Goal: Task Accomplishment & Management: Complete application form

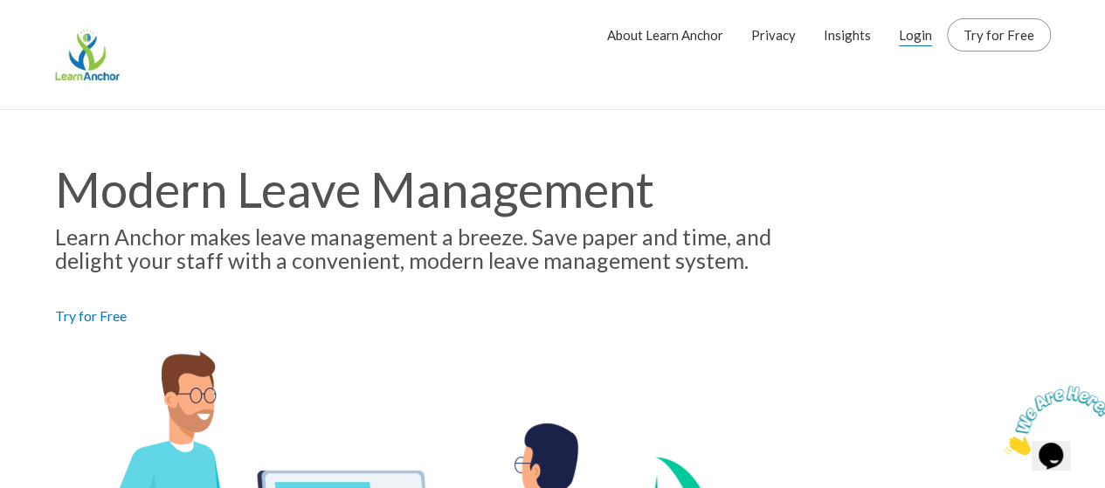
click at [916, 33] on link "Login" at bounding box center [915, 35] width 33 height 44
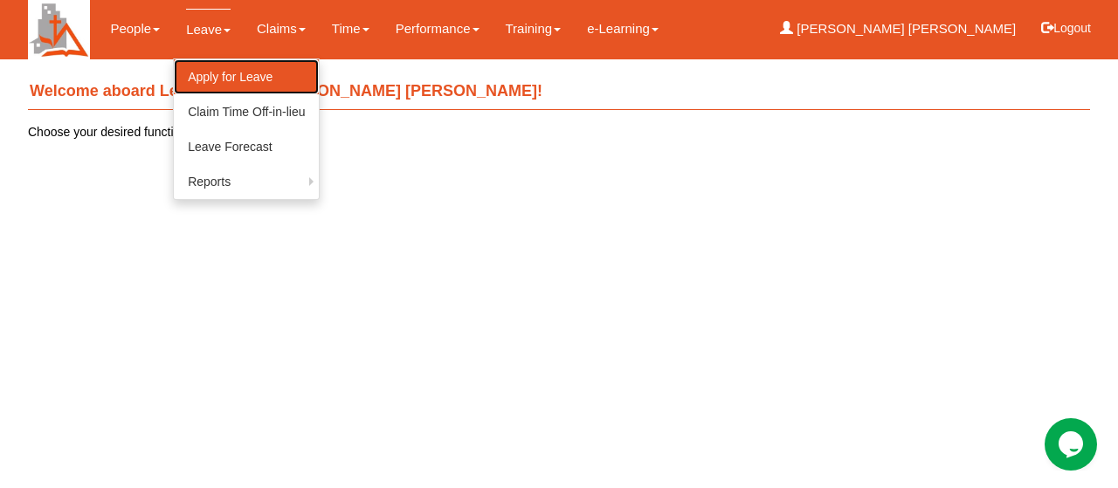
click at [224, 67] on link "Apply for Leave" at bounding box center [246, 76] width 145 height 35
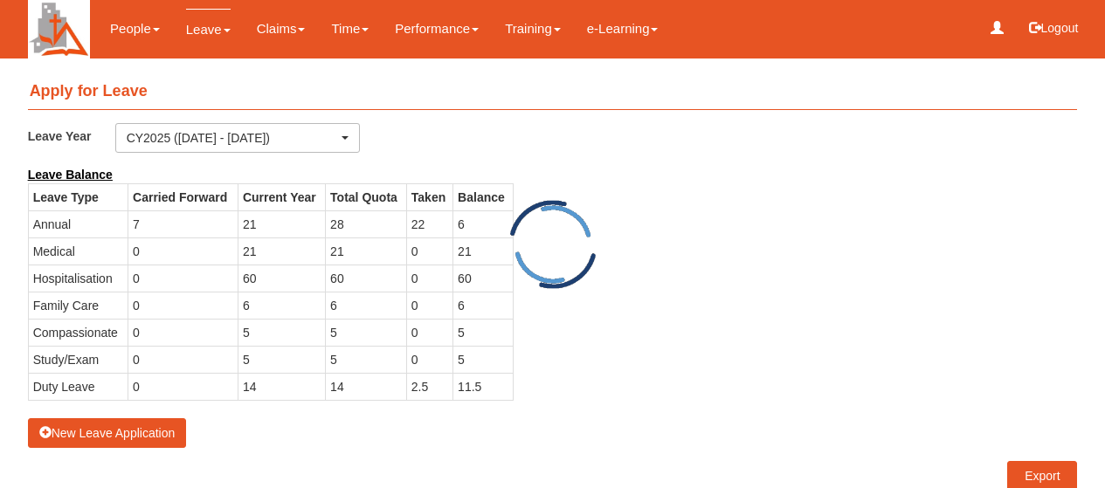
select select "50"
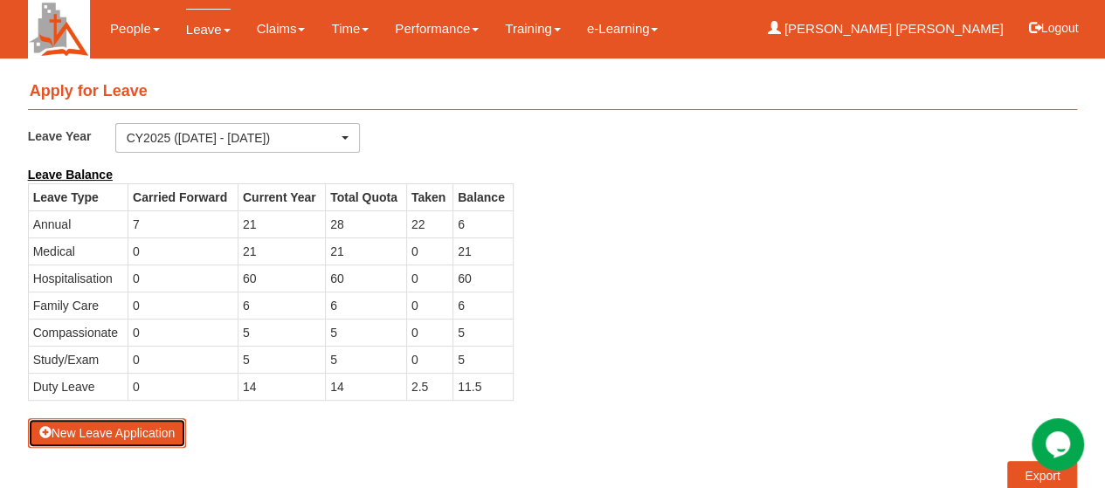
click at [157, 427] on button "New Leave Application" at bounding box center [107, 433] width 159 height 30
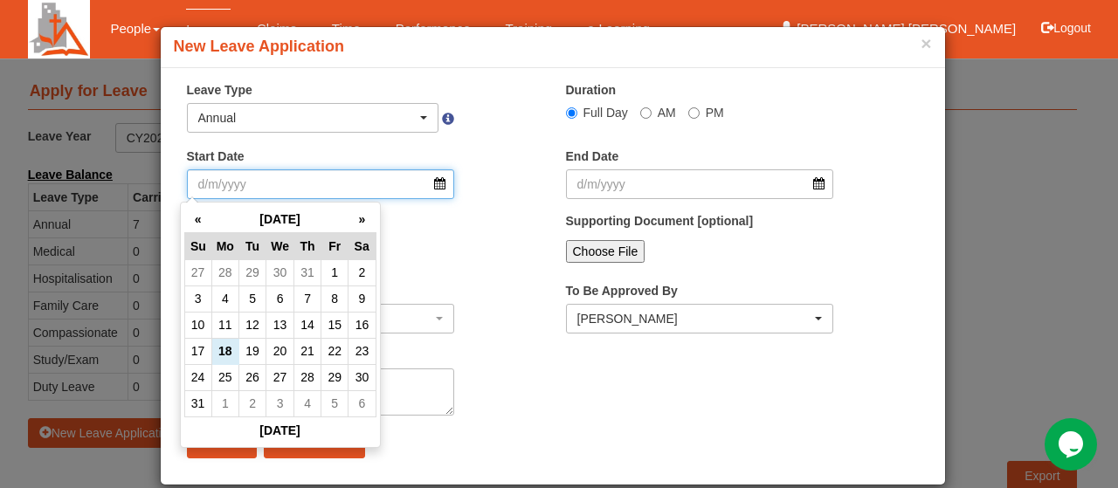
click at [431, 186] on input "Start Date" at bounding box center [321, 184] width 268 height 30
click at [362, 216] on th "»" at bounding box center [361, 219] width 27 height 27
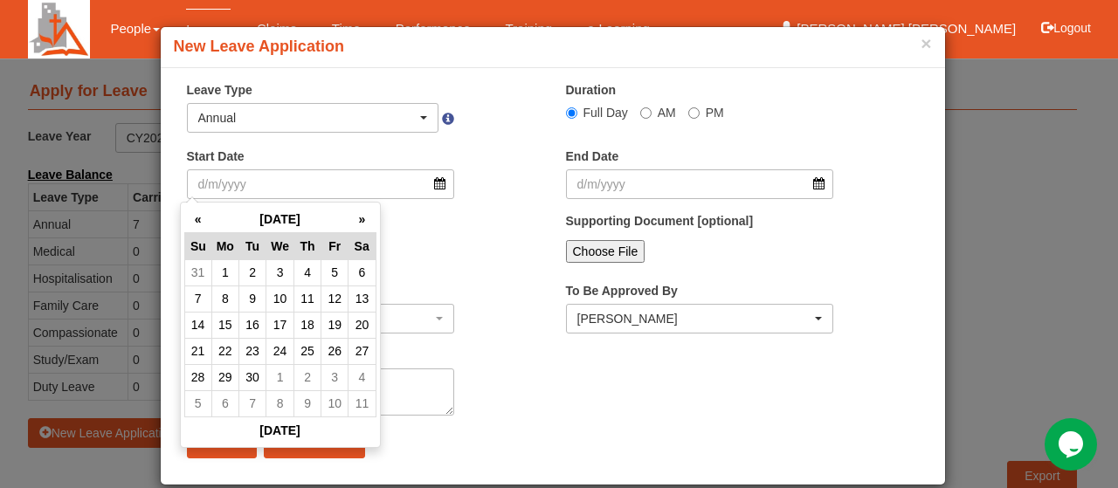
click at [362, 216] on th "»" at bounding box center [361, 219] width 27 height 27
click at [337, 343] on td "26" at bounding box center [334, 351] width 27 height 26
type input "26/12/2025"
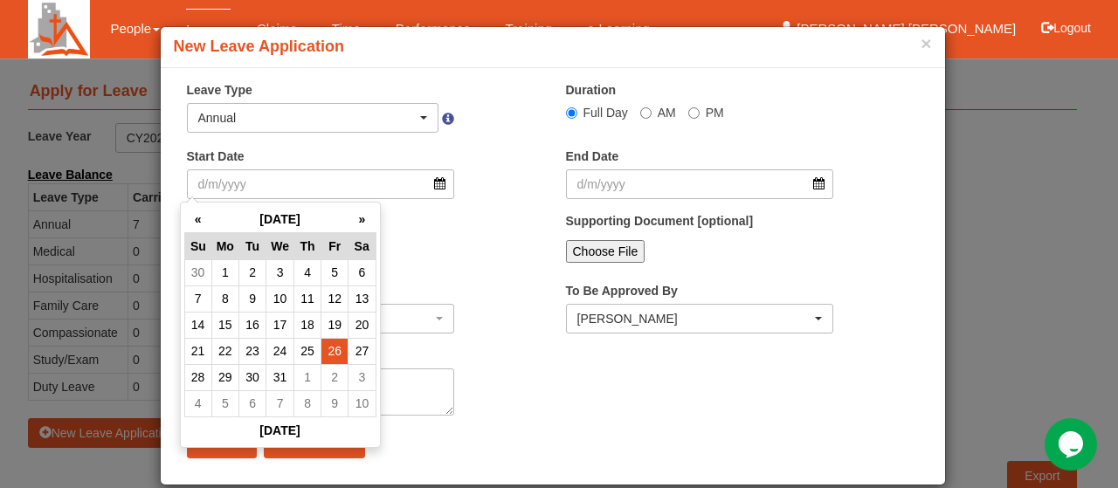
type input "26/12/2025"
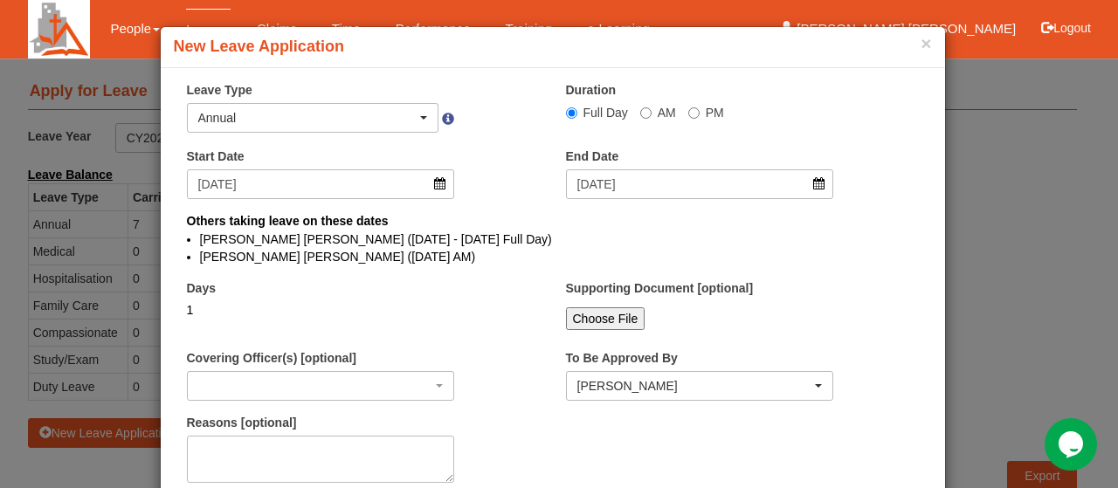
select select
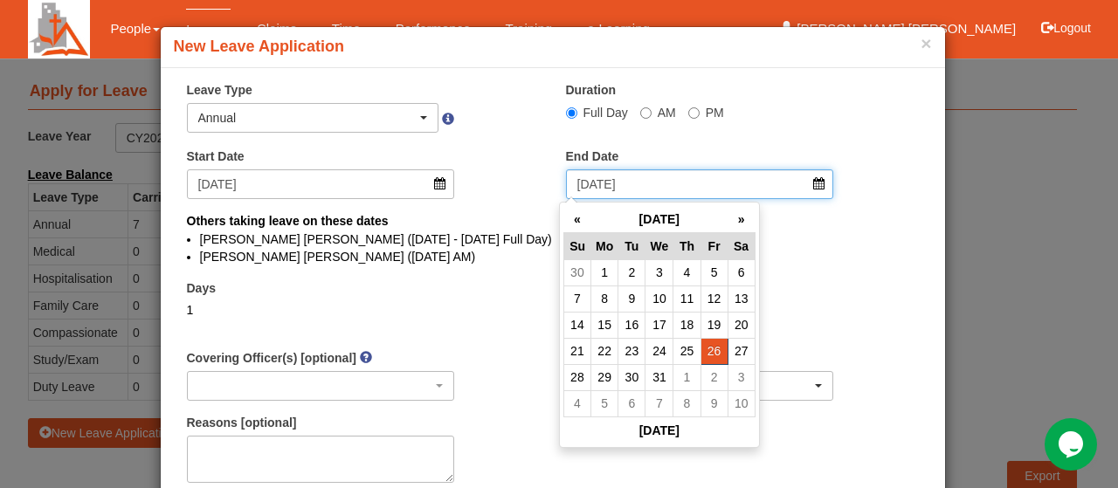
click at [824, 190] on input "26/12/2025" at bounding box center [700, 184] width 268 height 30
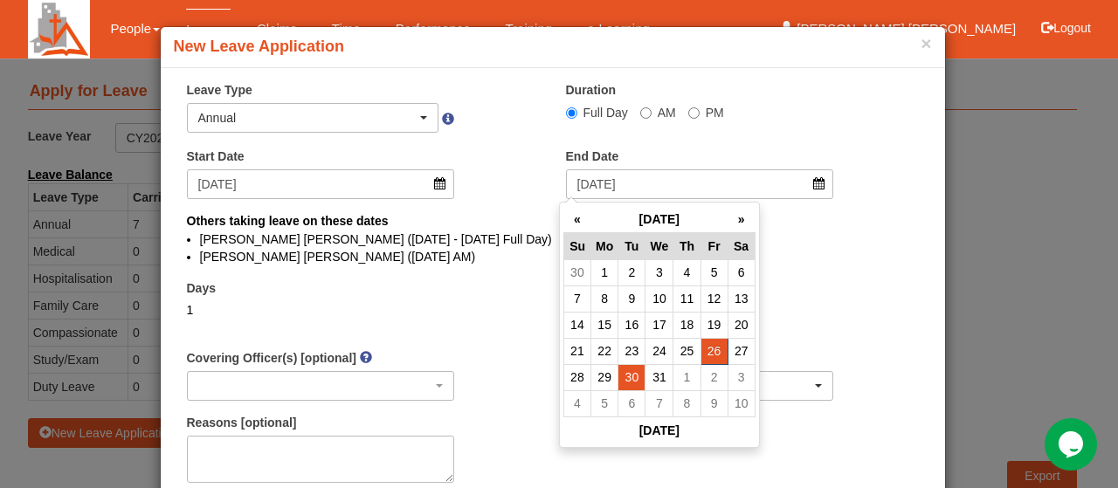
click at [632, 376] on td "30" at bounding box center [631, 377] width 27 height 26
type input "30/12/2025"
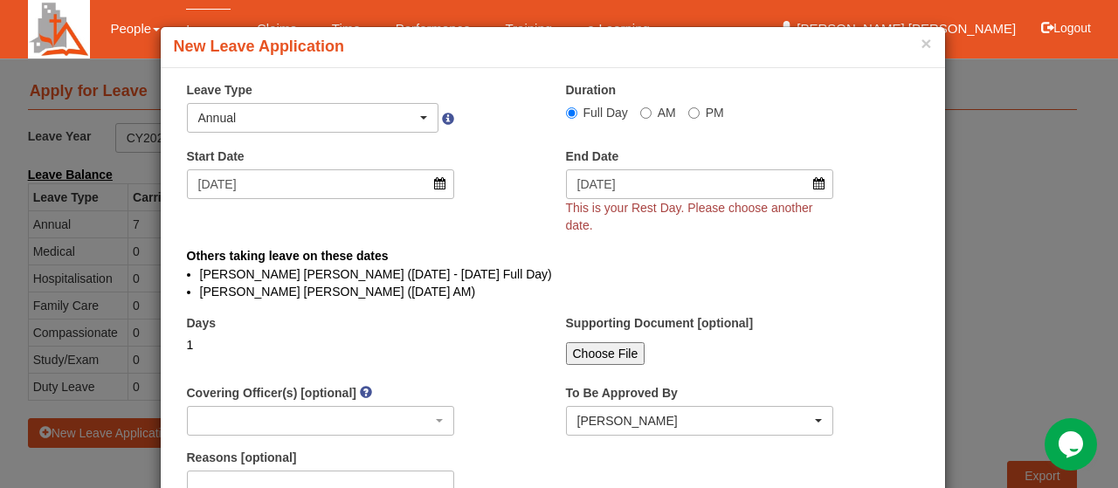
select select
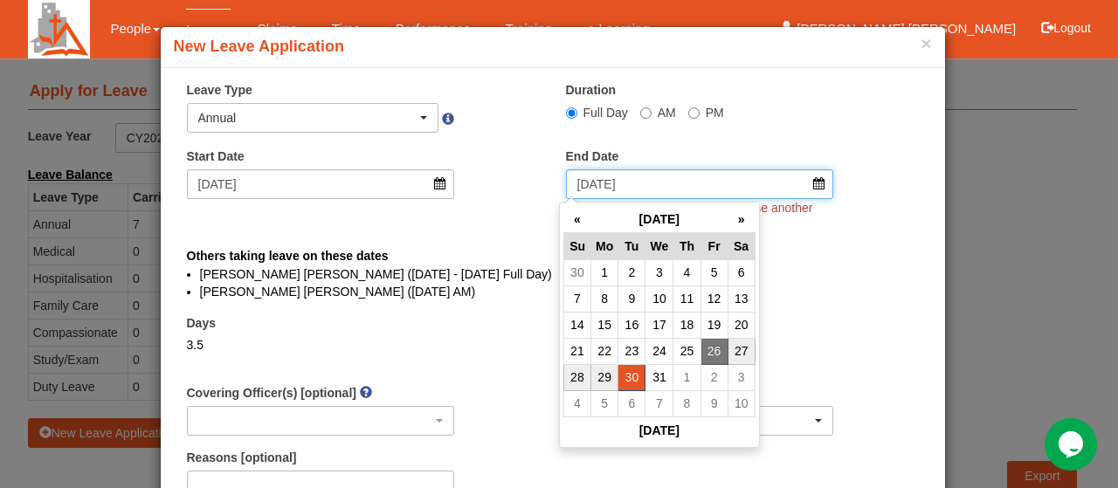
click at [812, 188] on input "30/12/2025" at bounding box center [700, 184] width 268 height 30
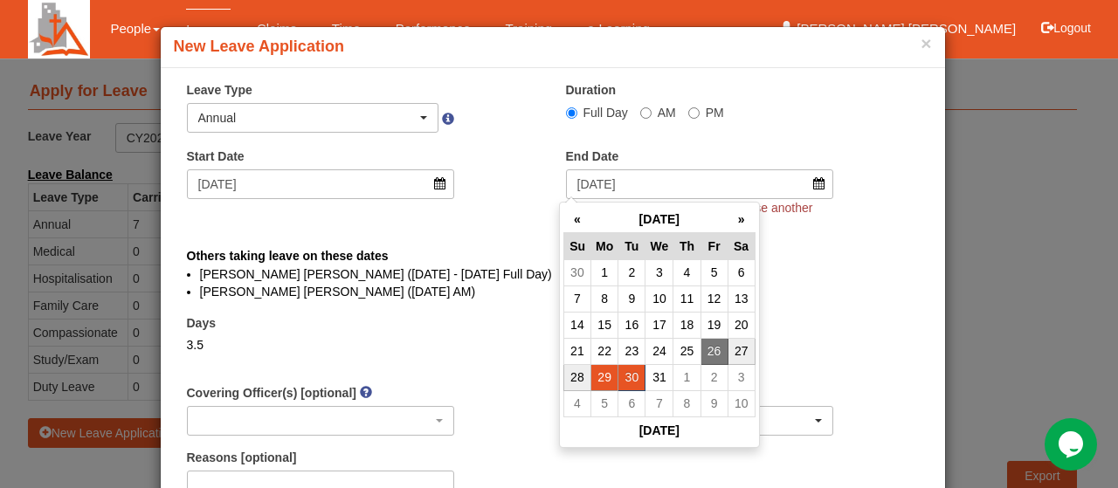
click at [606, 375] on td "29" at bounding box center [603, 377] width 27 height 26
type input "29/12/2025"
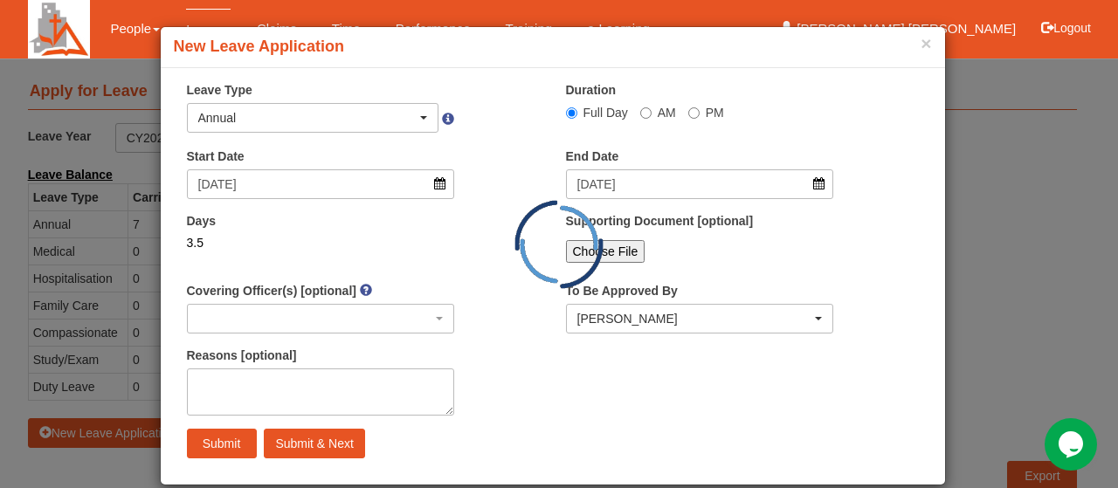
select select
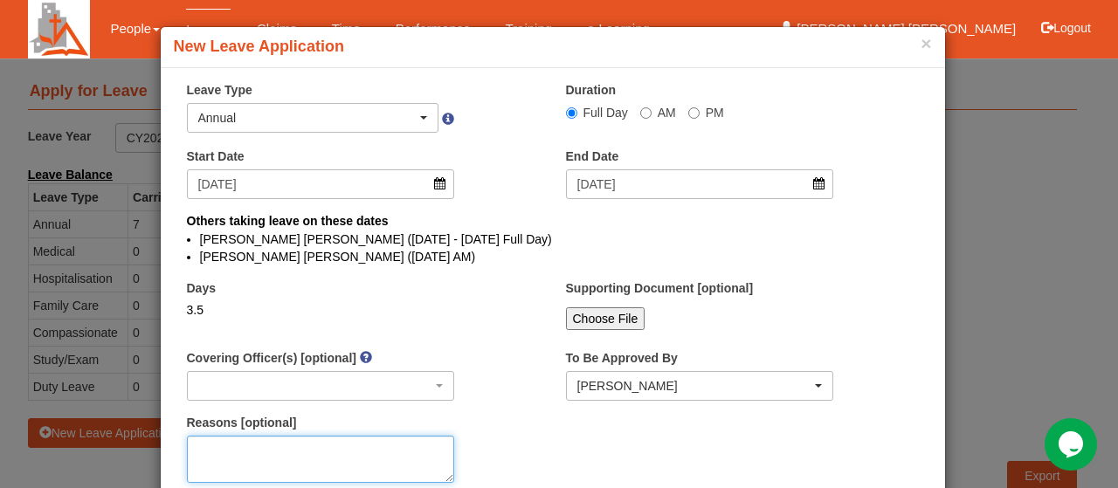
click at [306, 447] on textarea "Reasons [optional]" at bounding box center [321, 459] width 268 height 47
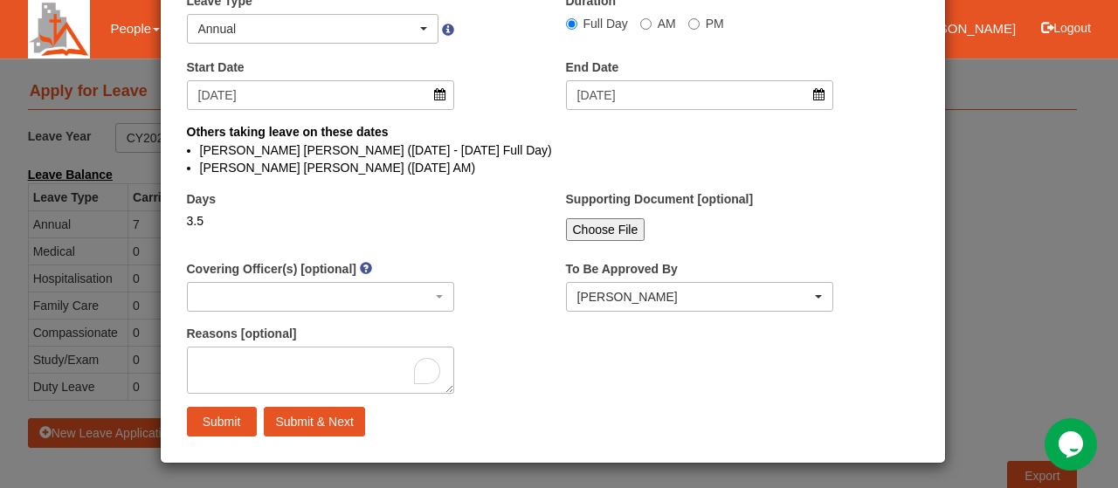
scroll to position [89, 0]
click at [420, 27] on span "button" at bounding box center [423, 28] width 7 height 3
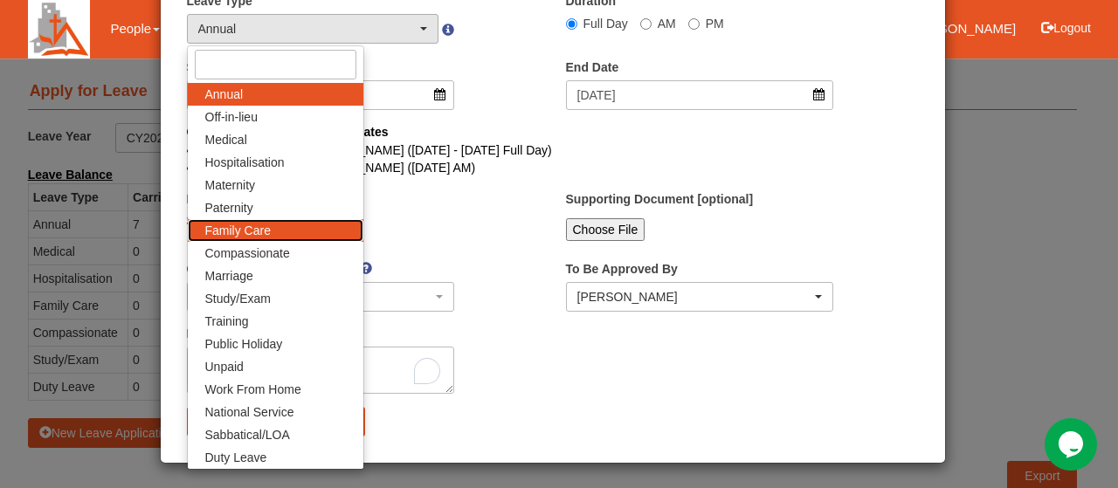
click at [252, 231] on span "Family Care" at bounding box center [238, 230] width 66 height 17
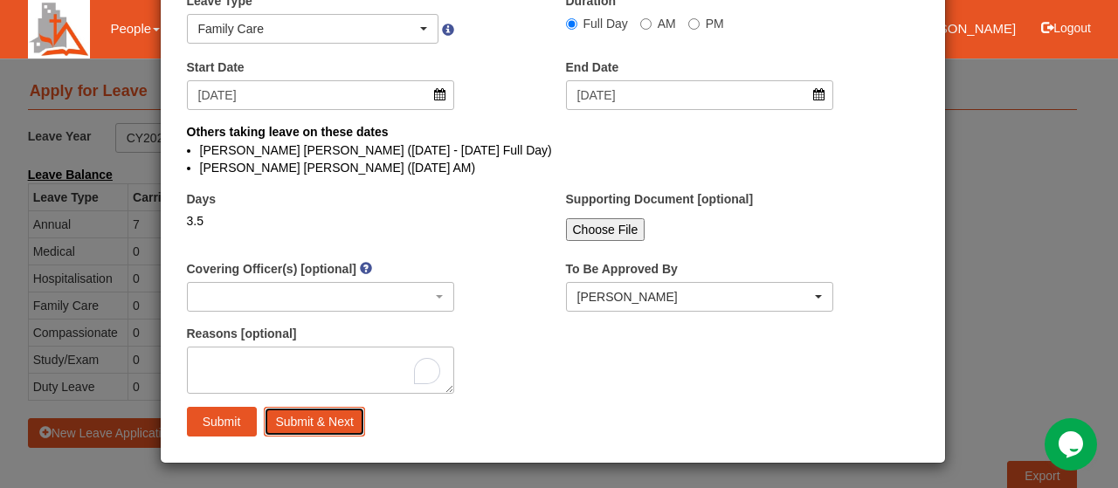
click at [307, 420] on input "Submit & Next" at bounding box center [314, 422] width 100 height 30
select select "1"
select select
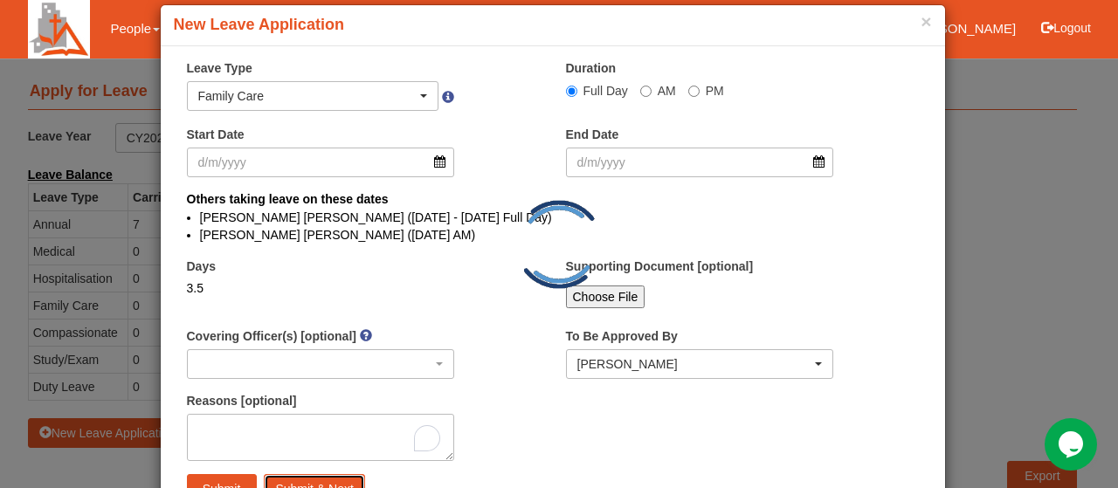
select select "50"
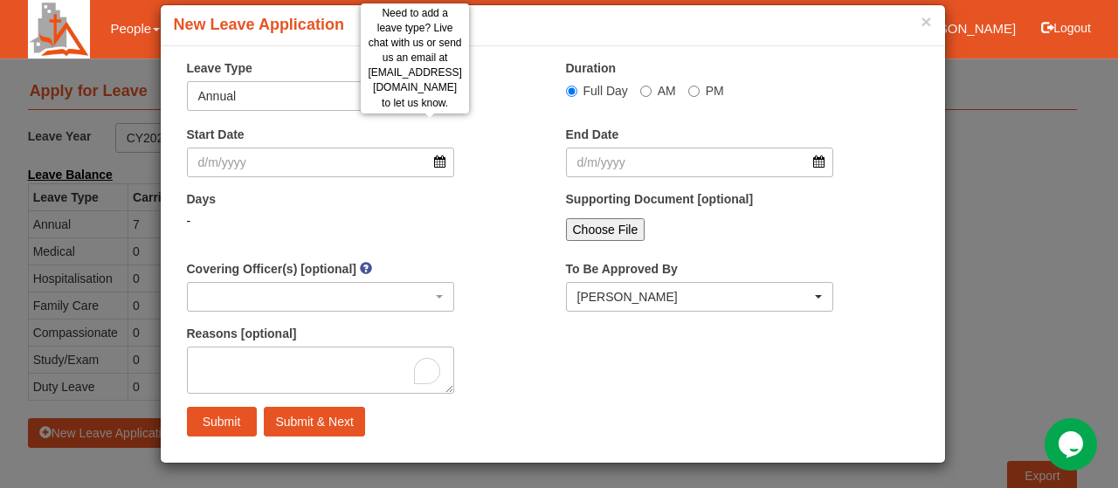
click at [442, 99] on span at bounding box center [448, 101] width 12 height 21
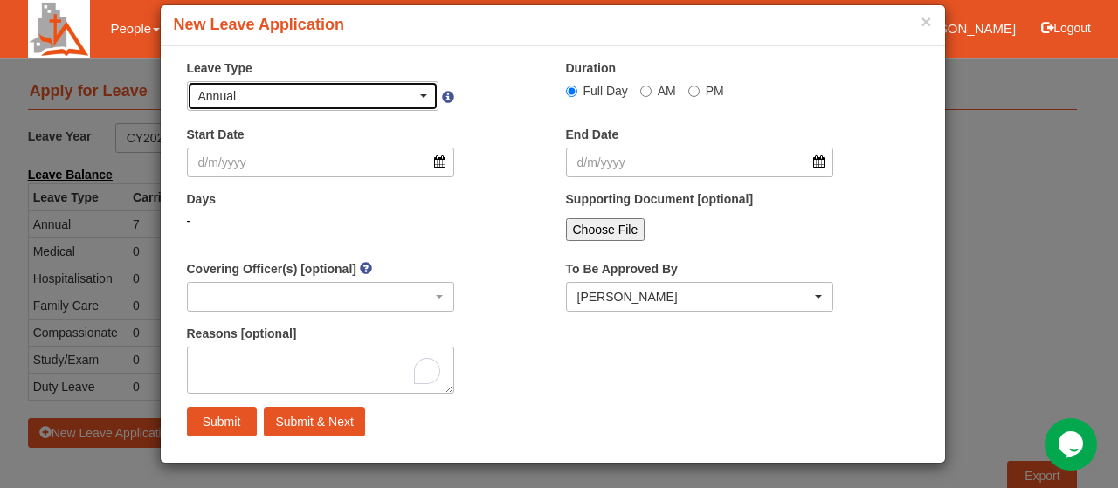
click at [420, 94] on span "button" at bounding box center [423, 95] width 7 height 3
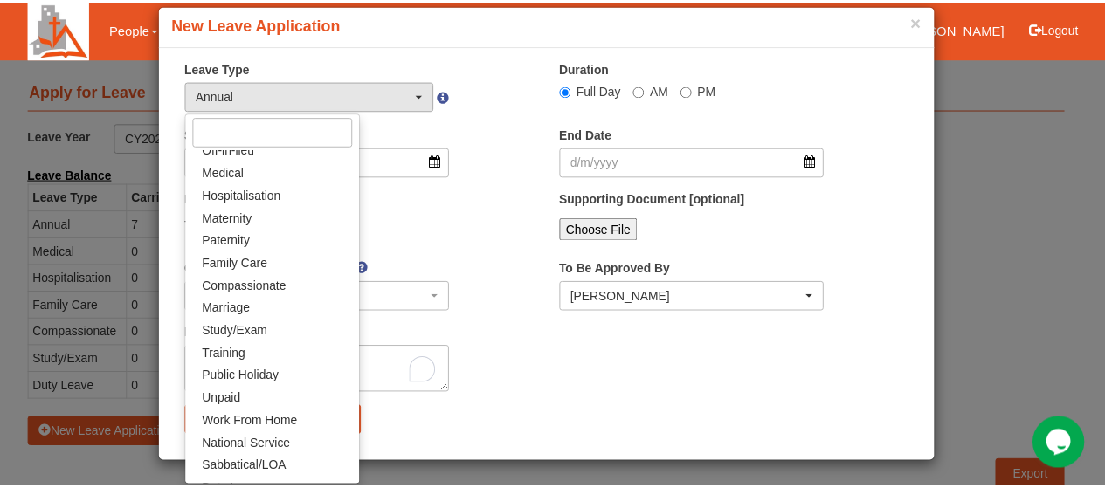
scroll to position [47, 0]
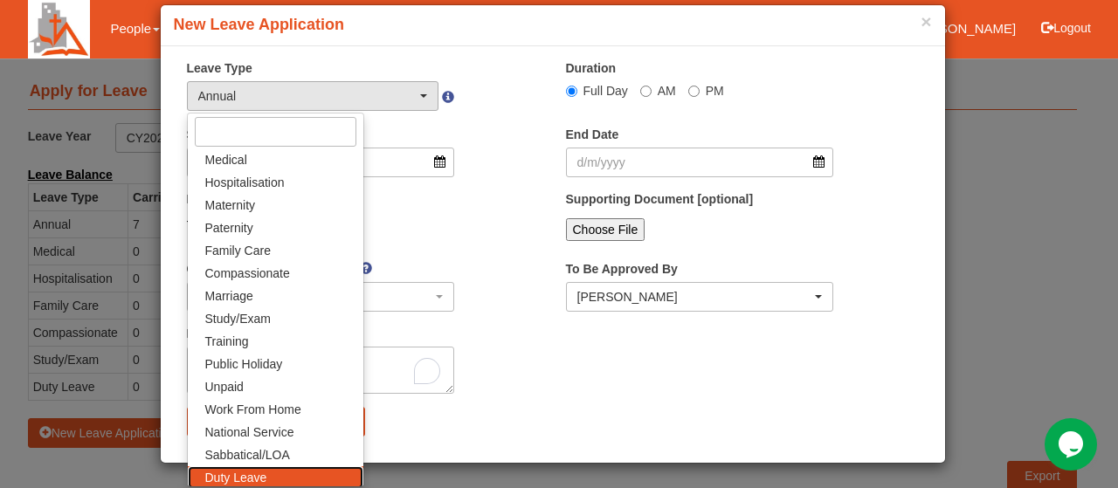
click at [267, 478] on link "Duty Leave" at bounding box center [276, 477] width 176 height 23
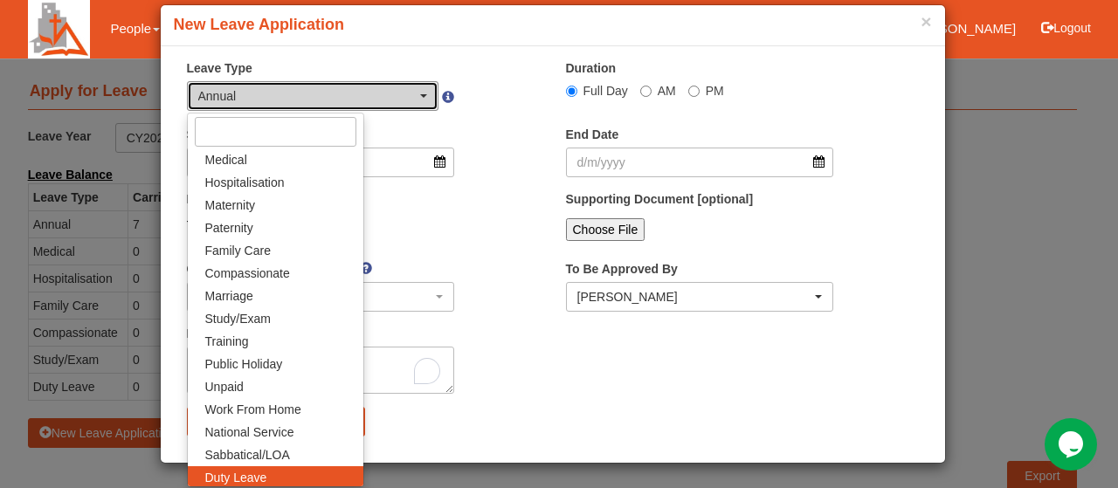
select select "25"
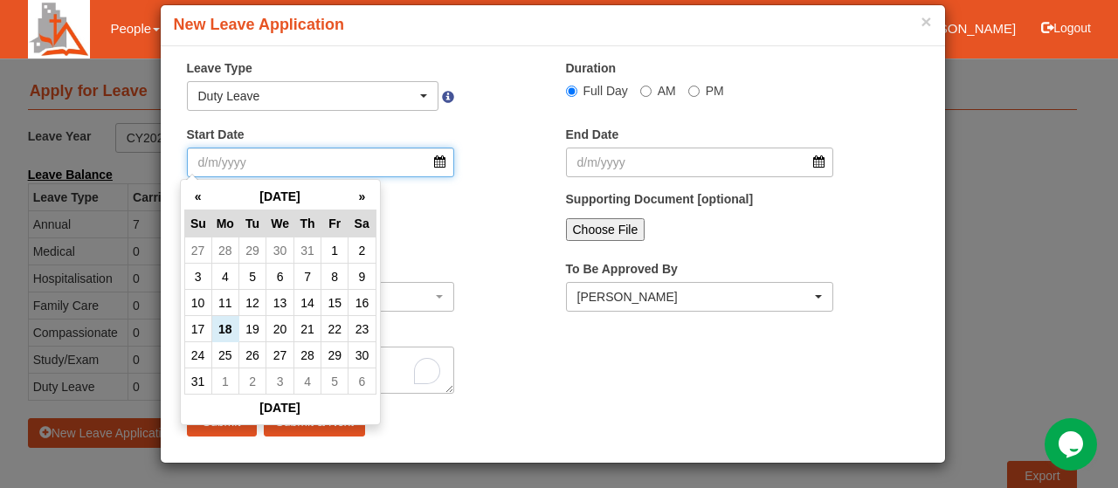
click at [431, 162] on input "Start Date" at bounding box center [321, 163] width 268 height 30
click at [362, 199] on th "»" at bounding box center [361, 196] width 27 height 27
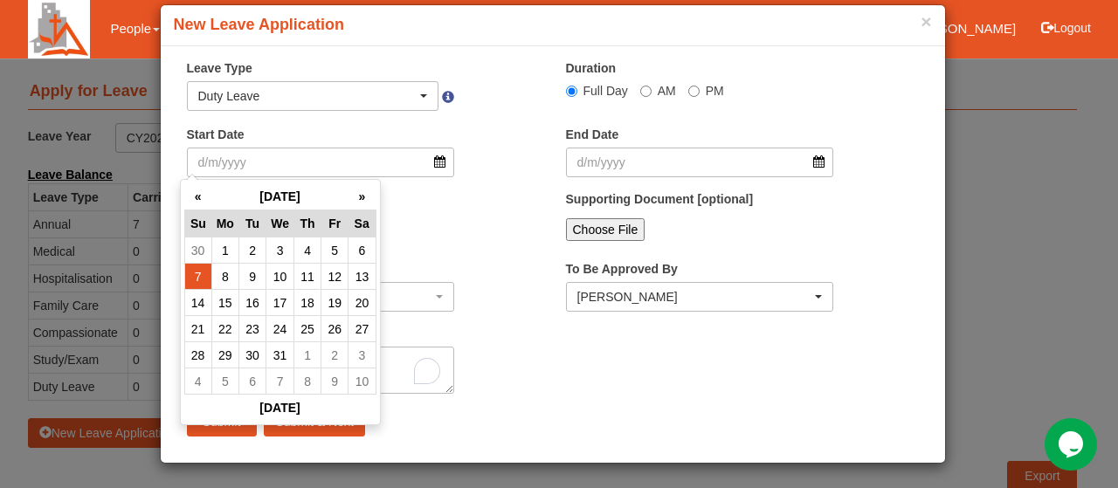
click at [203, 273] on td "7" at bounding box center [197, 277] width 27 height 26
radio input "true"
type input "7/12/2025"
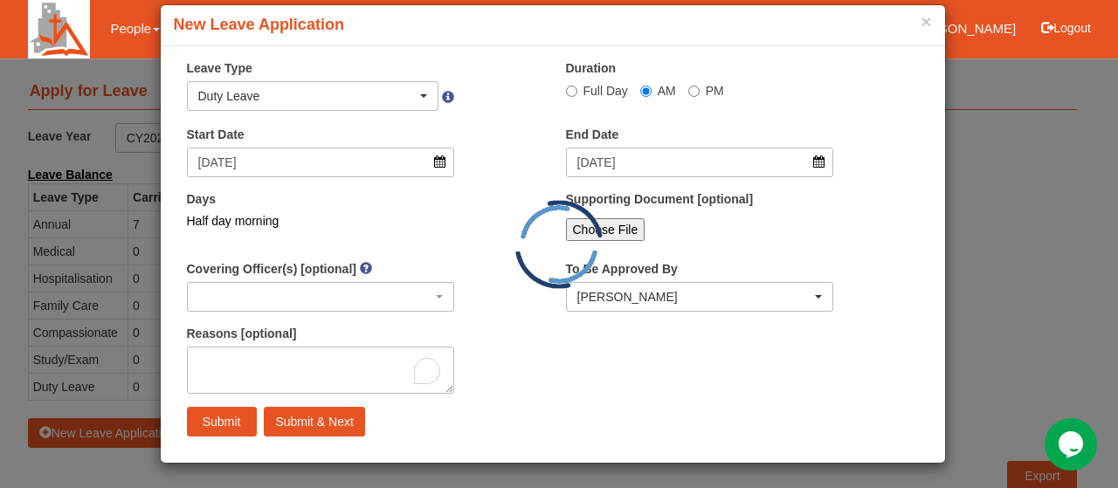
select select
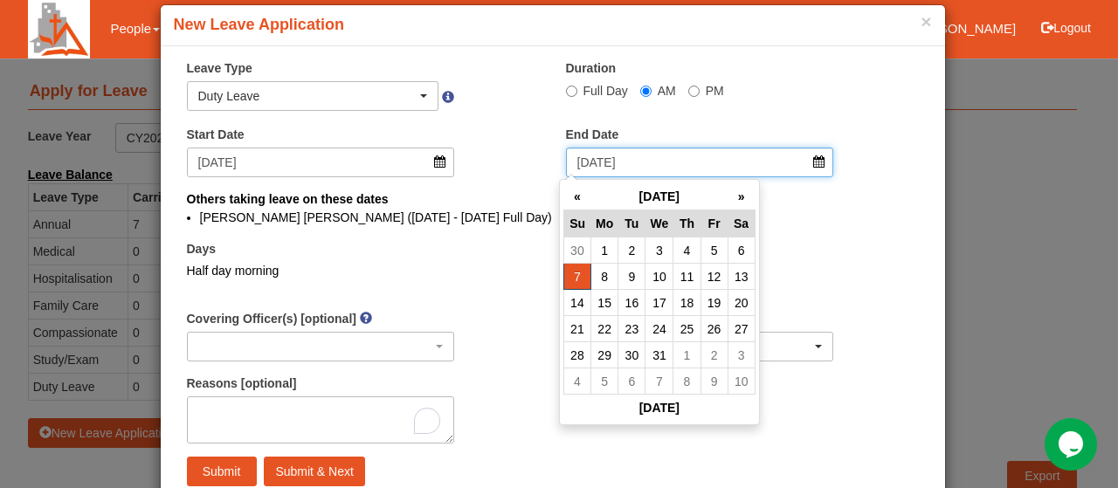
click at [812, 158] on input "7/12/2025" at bounding box center [700, 163] width 268 height 30
click at [660, 273] on td "10" at bounding box center [659, 277] width 28 height 26
type input "7/12/2025"
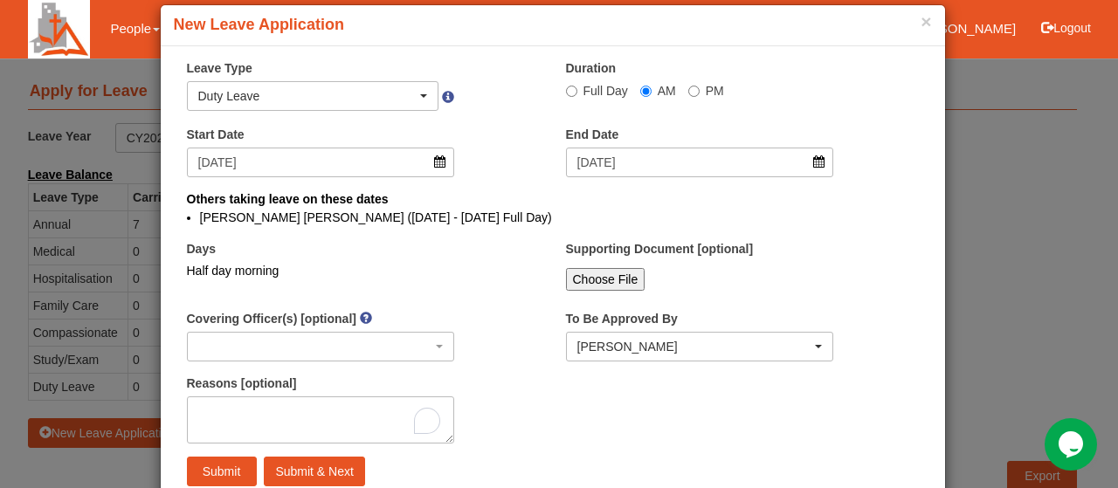
select select
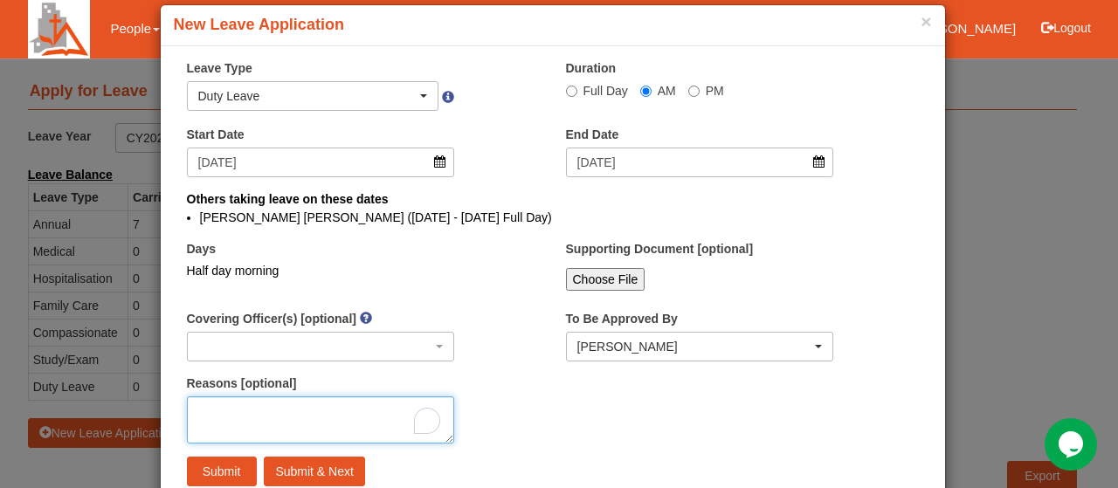
click at [231, 415] on textarea "Reasons [optional]" at bounding box center [321, 420] width 268 height 47
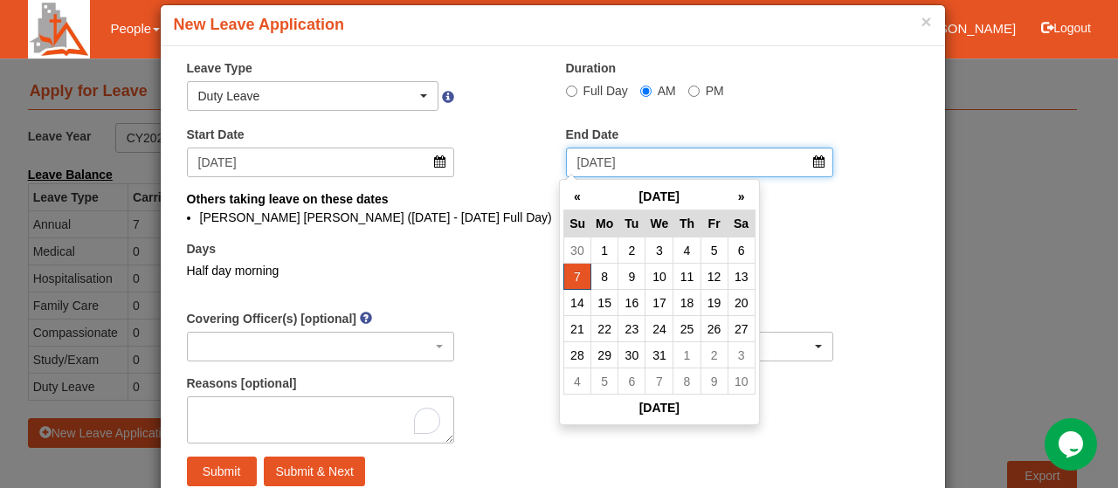
click at [812, 160] on input "7/12/2025" at bounding box center [700, 163] width 268 height 30
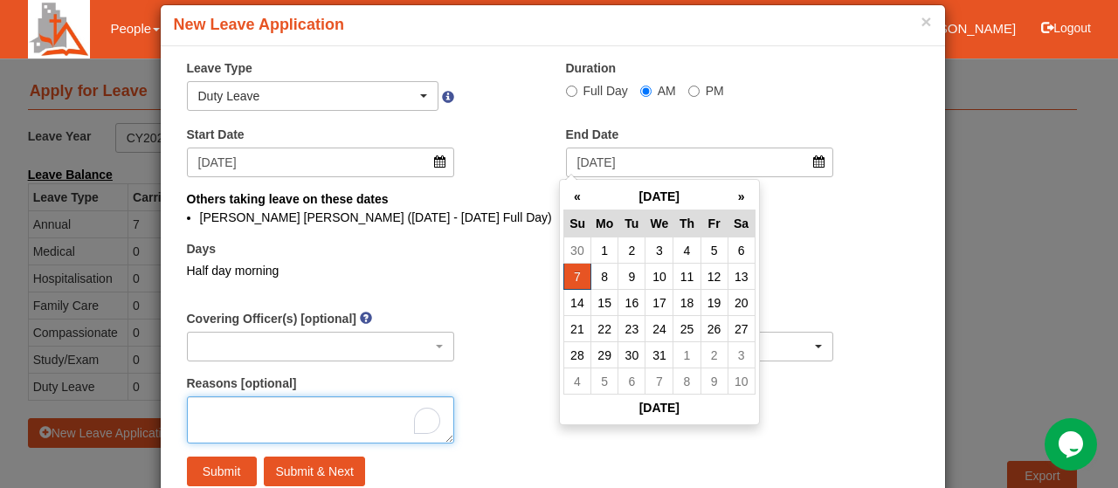
click at [256, 412] on textarea "Reasons [optional]" at bounding box center [321, 420] width 268 height 47
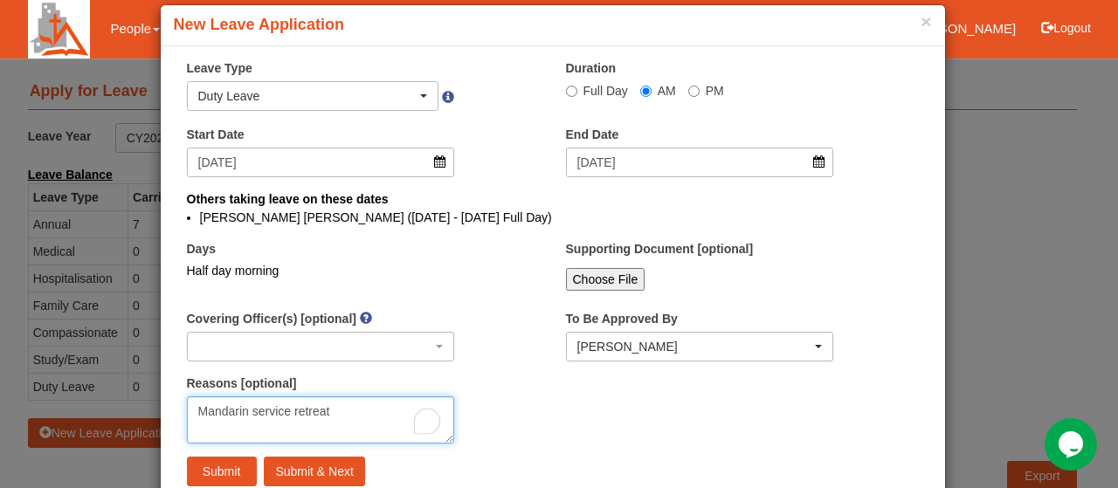
type textarea "Mandarin service retreat"
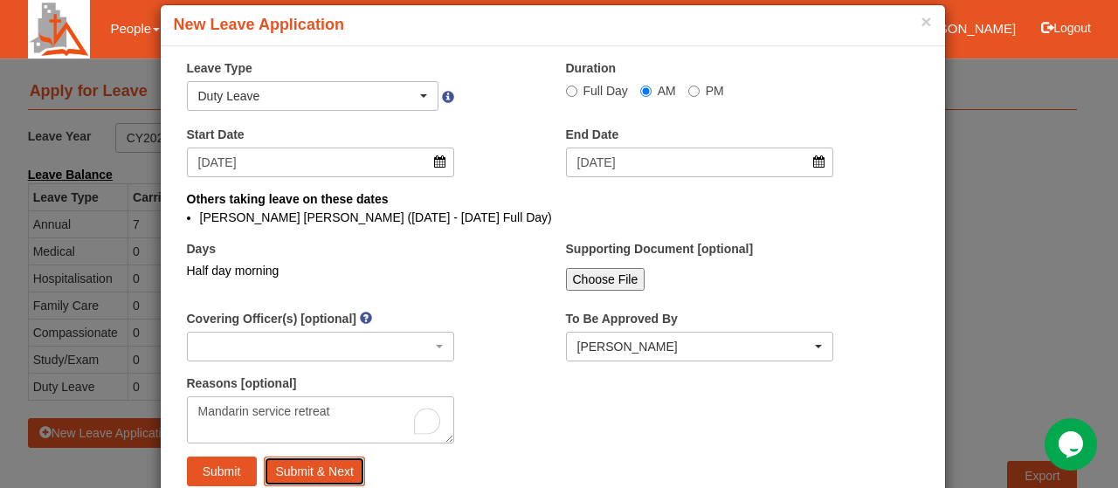
click at [298, 469] on input "Submit & Next" at bounding box center [314, 472] width 100 height 30
select select "1"
radio input "true"
select select
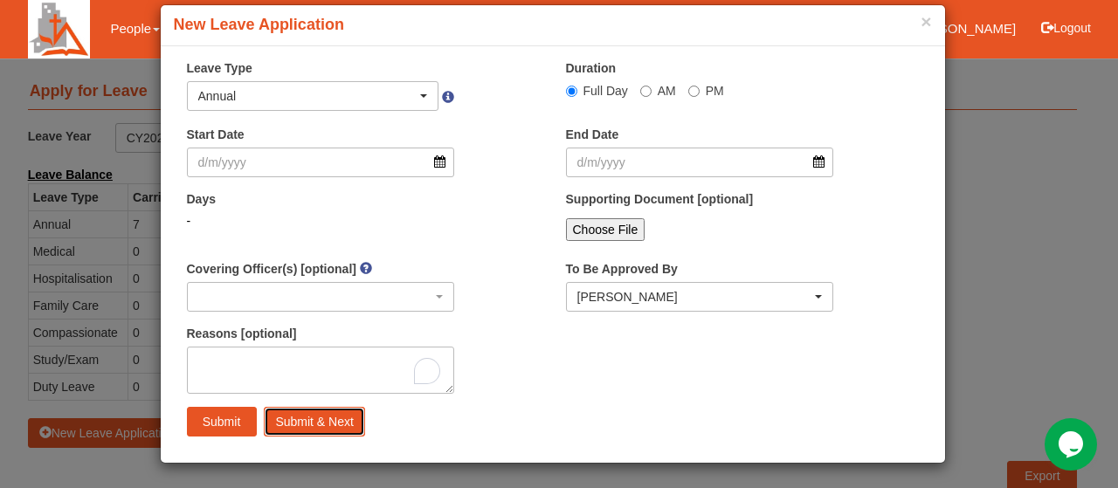
select select "50"
click at [924, 19] on button "×" at bounding box center [926, 21] width 10 height 18
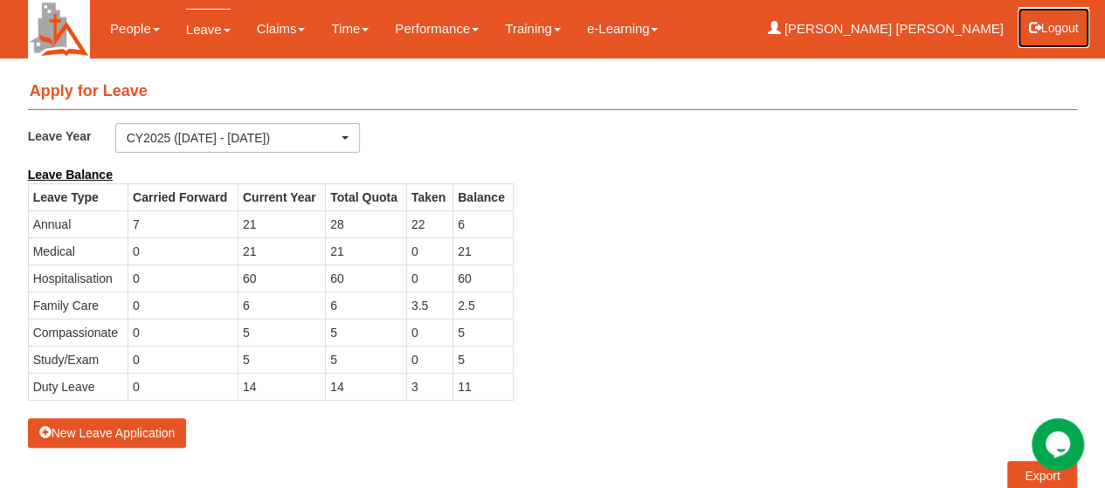
click at [1061, 25] on button "Logout" at bounding box center [1054, 28] width 74 height 42
